Goal: Use online tool/utility: Utilize a website feature to perform a specific function

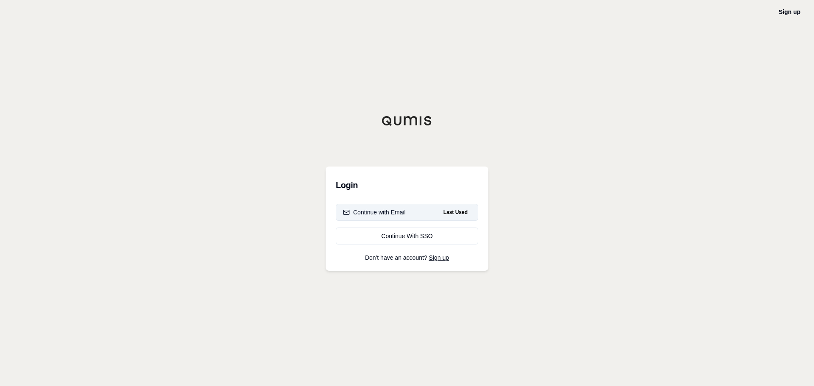
click at [404, 216] on div "Continue with Email" at bounding box center [374, 212] width 63 height 8
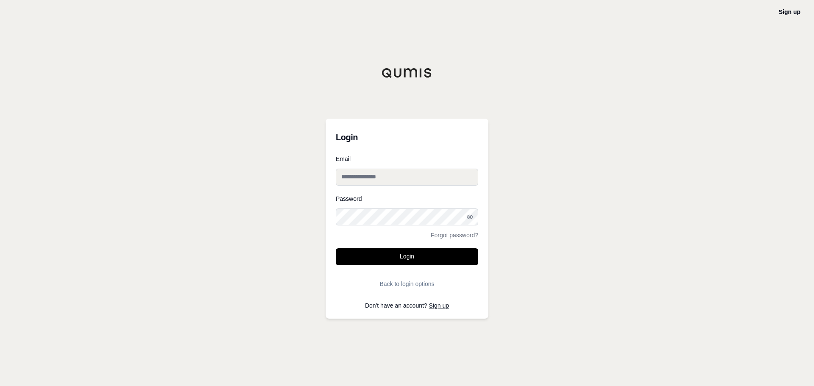
type input "**********"
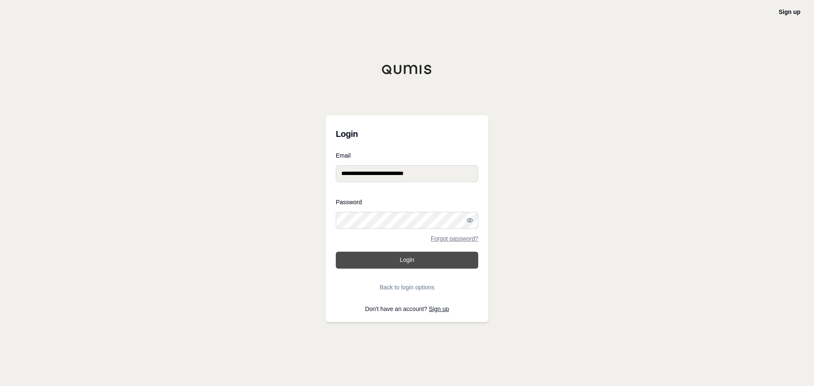
click at [406, 253] on button "Login" at bounding box center [407, 260] width 142 height 17
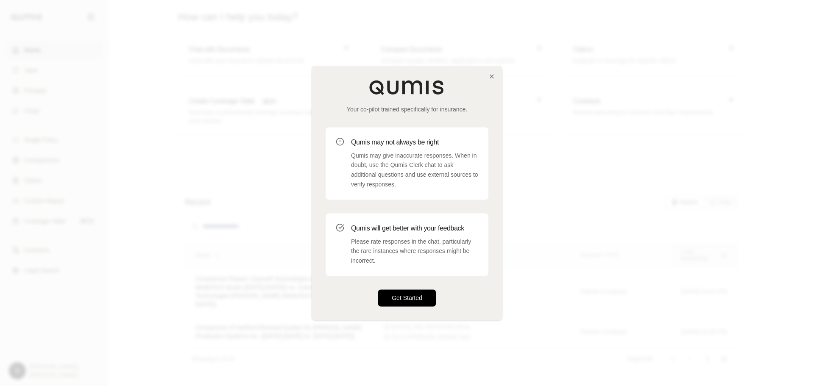
click at [396, 298] on button "Get Started" at bounding box center [407, 298] width 58 height 17
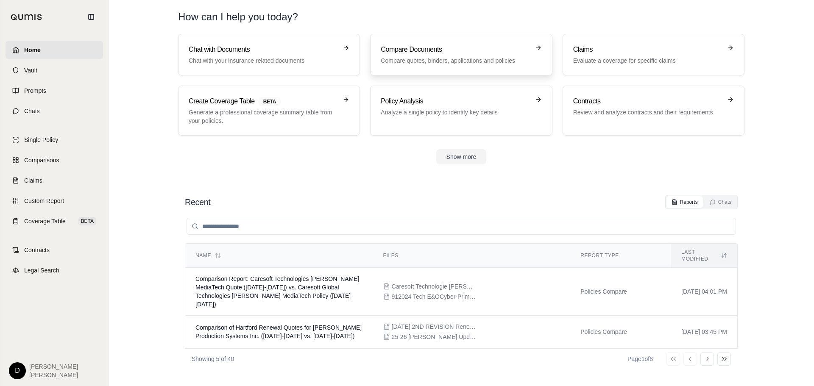
click at [413, 54] on h3 "Compare Documents" at bounding box center [455, 50] width 149 height 10
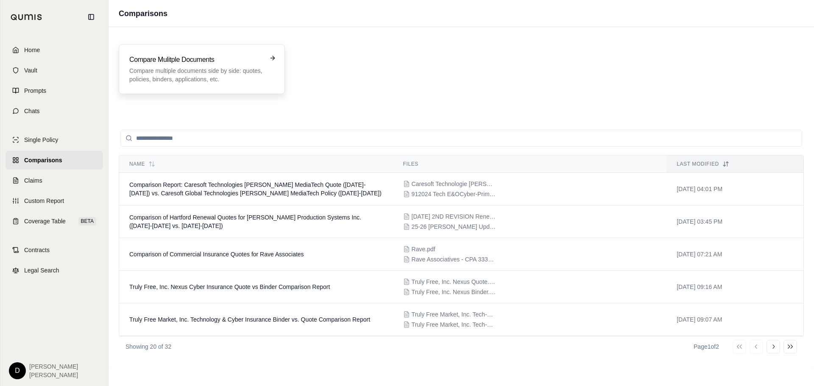
click at [188, 52] on div "Compare Mulitple Documents Compare multiple documents side by side: quotes, pol…" at bounding box center [202, 69] width 166 height 50
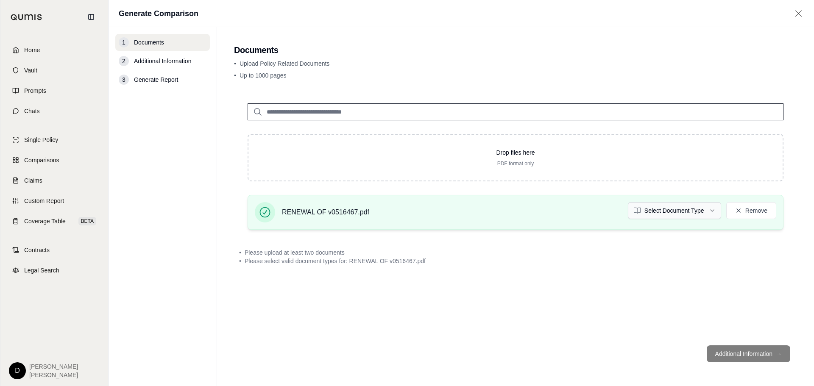
click at [665, 210] on html "Home Vault Prompts Chats Single Policy Comparisons Claims Custom Report Coverag…" at bounding box center [407, 193] width 814 height 386
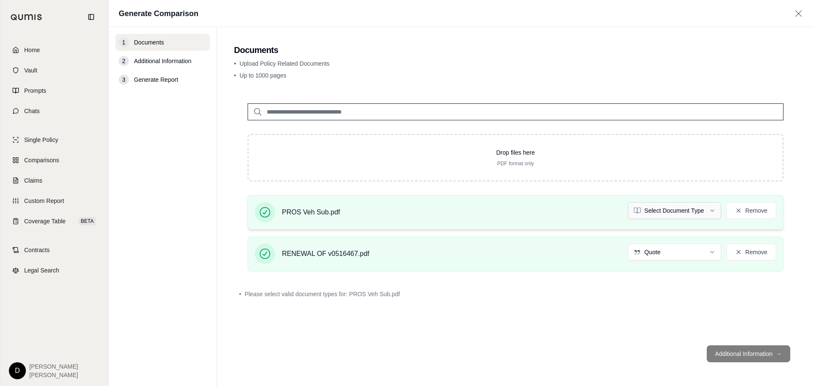
click at [714, 214] on html "Home Vault Prompts Chats Single Policy Comparisons Claims Custom Report Coverag…" at bounding box center [407, 193] width 814 height 386
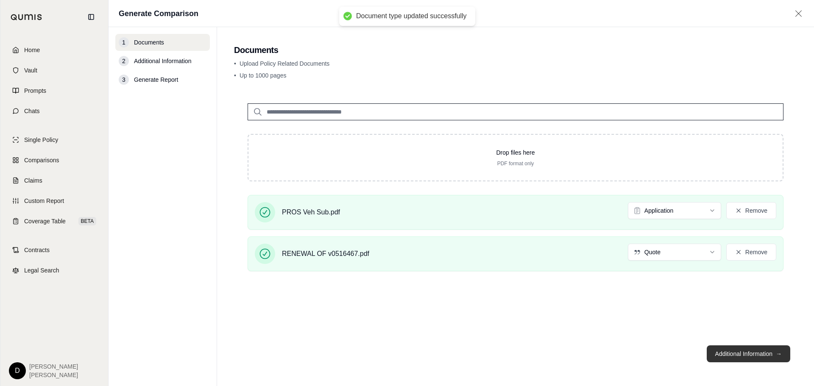
click at [734, 355] on button "Additional Information →" at bounding box center [749, 354] width 84 height 17
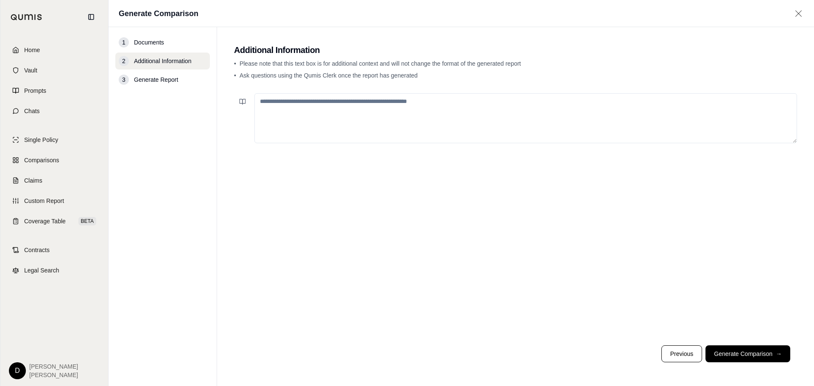
click at [298, 108] on textarea at bounding box center [525, 118] width 543 height 50
click at [716, 358] on button "Generate Comparison →" at bounding box center [748, 354] width 85 height 17
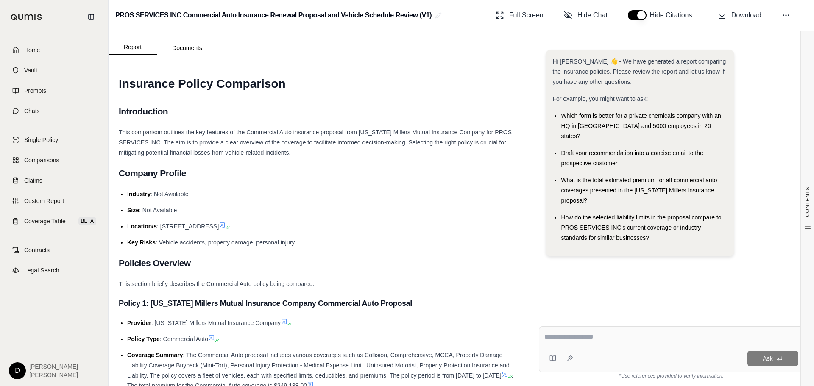
click at [591, 335] on textarea at bounding box center [671, 337] width 254 height 10
type textarea "**********"
